Goal: Transaction & Acquisition: Purchase product/service

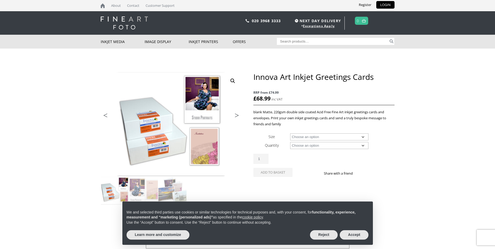
click at [363, 136] on select "Choose an option 4.5" x 5.8" (Folded Card) 5.5" x 7.4" (Folded Card)" at bounding box center [329, 136] width 78 height 7
select select "5-5-x-7-4-folded-card"
click at [290, 133] on select "Choose an option 4.5" x 5.8" (Folded Card) 5.5" x 7.4" (Folded Card)" at bounding box center [329, 136] width 78 height 7
click at [363, 145] on select "Choose an option 100 Cards and Envelopes" at bounding box center [329, 145] width 78 height 7
select select "100-cards-and-envelopes"
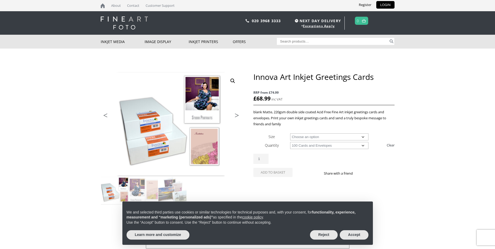
click at [290, 142] on select "Choose an option 100 Cards and Envelopes" at bounding box center [329, 145] width 78 height 7
click at [278, 181] on button "Add to basket" at bounding box center [272, 181] width 39 height 9
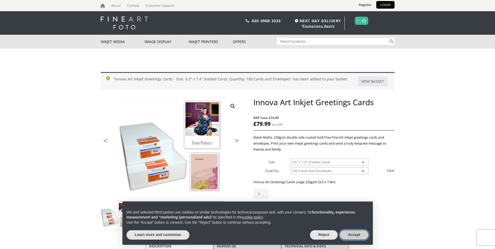
click at [354, 233] on button "Accept" at bounding box center [354, 234] width 29 height 9
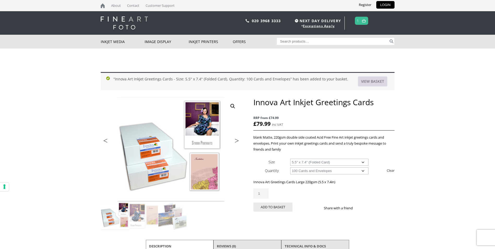
click at [373, 81] on link "View basket" at bounding box center [372, 81] width 29 height 10
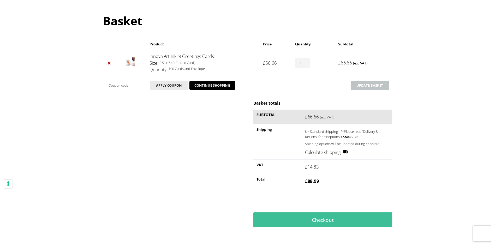
scroll to position [53, 0]
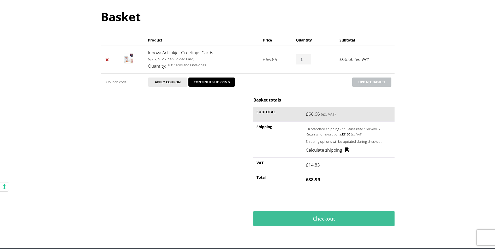
click at [340, 150] on link "Calculate shipping" at bounding box center [328, 150] width 44 height 7
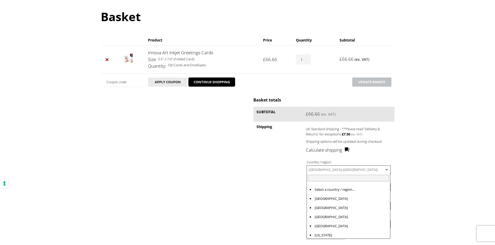
scroll to position [2118, 0]
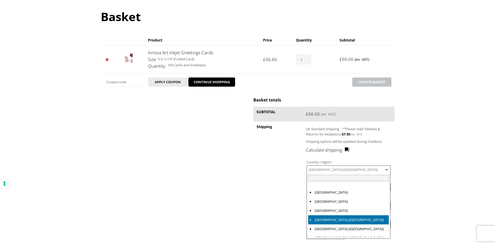
click at [387, 170] on b at bounding box center [387, 169] width 4 height 4
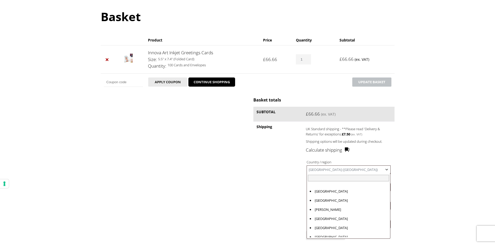
scroll to position [116, 0]
select select "AU"
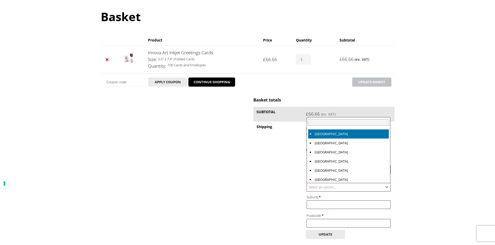
click at [388, 187] on b at bounding box center [387, 187] width 4 height 4
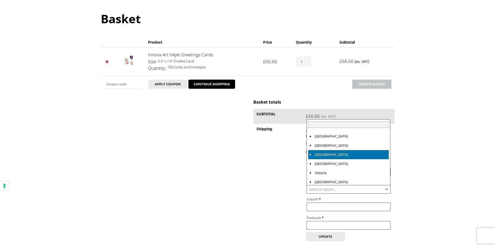
scroll to position [19, 0]
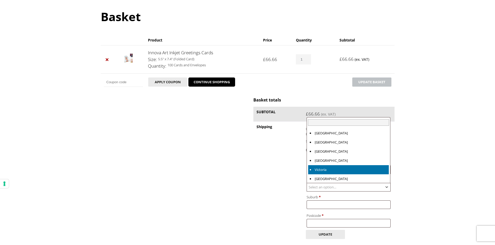
select select "VIC"
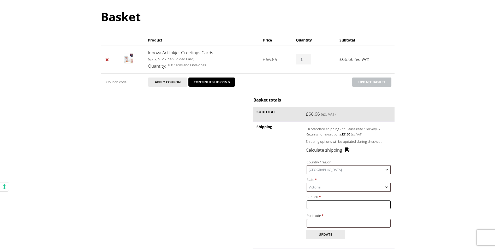
click at [318, 204] on input "Suburb *" at bounding box center [349, 204] width 84 height 9
type input "Mornington"
type input "3931"
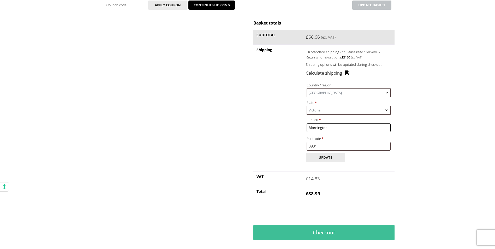
scroll to position [134, 0]
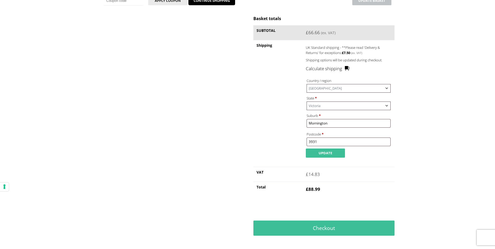
click at [326, 152] on button "Update" at bounding box center [325, 152] width 39 height 9
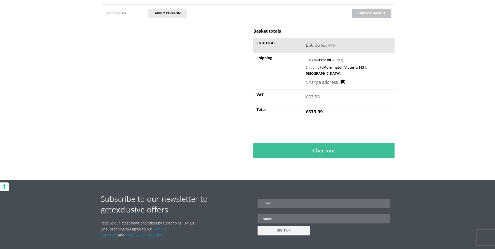
scroll to position [139, 0]
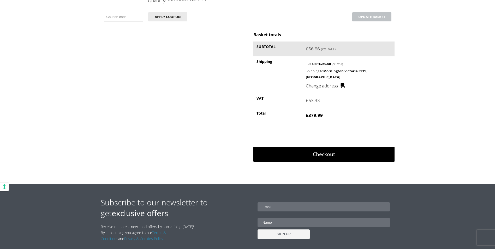
click at [324, 148] on link "Checkout" at bounding box center [323, 154] width 141 height 15
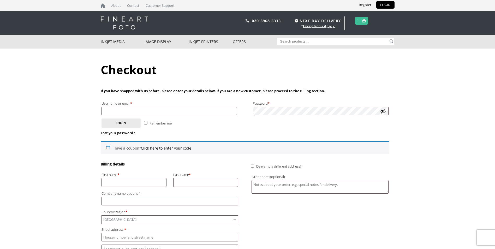
select select "VIC"
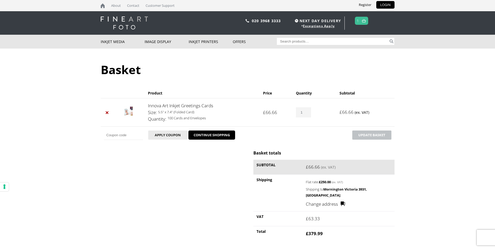
scroll to position [118, 0]
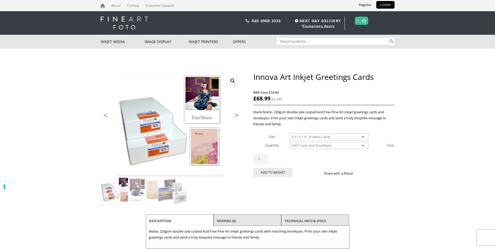
select select "5-5-x-7-4-folded-card"
select select "100-cards-and-envelopes"
